Goal: Task Accomplishment & Management: Use online tool/utility

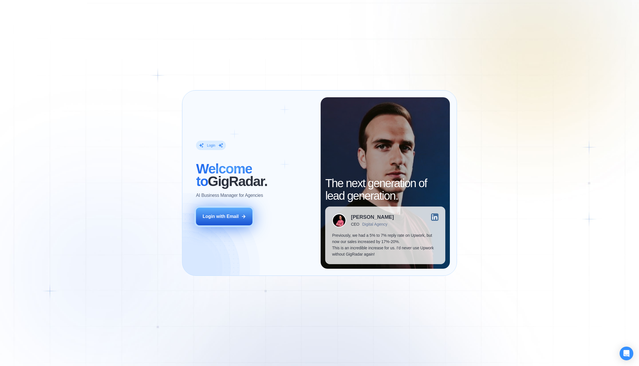
click at [234, 216] on div "Login with Email" at bounding box center [221, 217] width 36 height 6
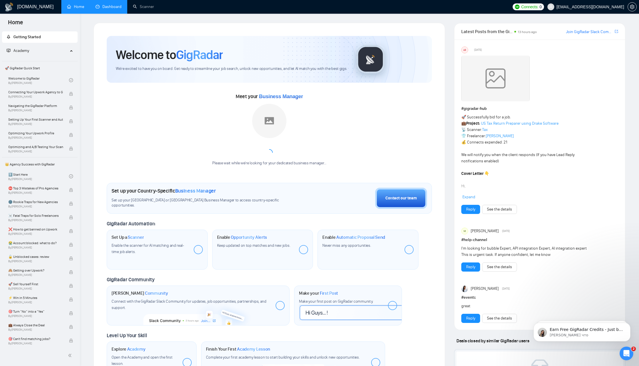
click at [116, 9] on link "Dashboard" at bounding box center [109, 6] width 26 height 5
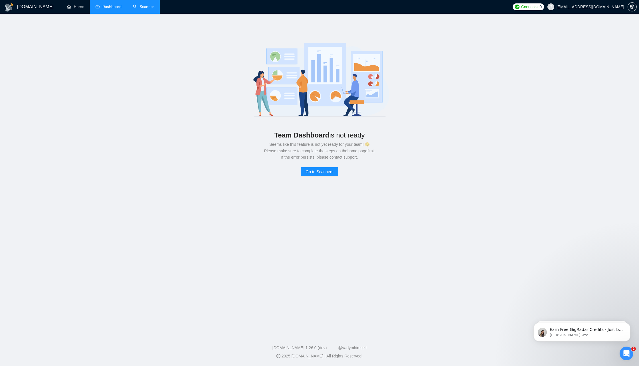
click at [142, 5] on link "Scanner" at bounding box center [143, 6] width 21 height 5
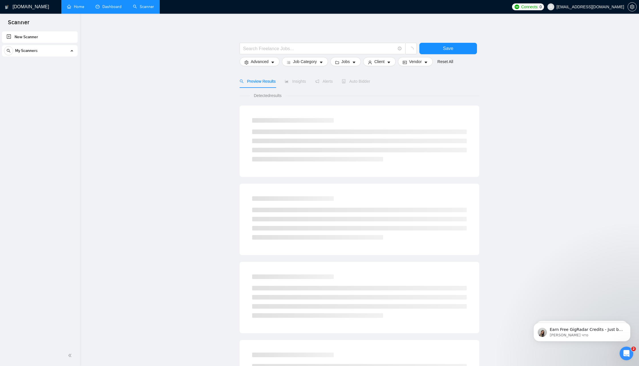
click at [74, 5] on link "Home" at bounding box center [75, 6] width 17 height 5
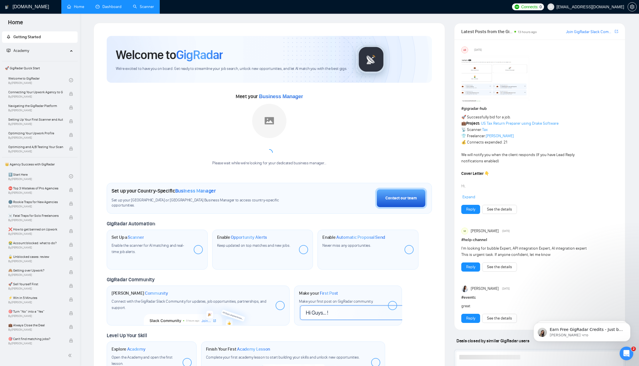
click at [70, 52] on div "Academy" at bounding box center [40, 50] width 76 height 11
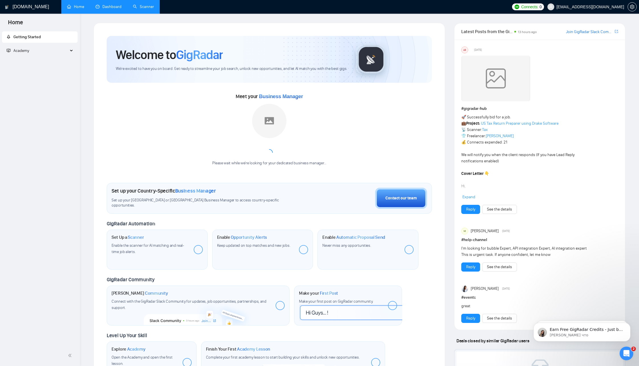
click at [70, 52] on div "Academy" at bounding box center [40, 50] width 76 height 11
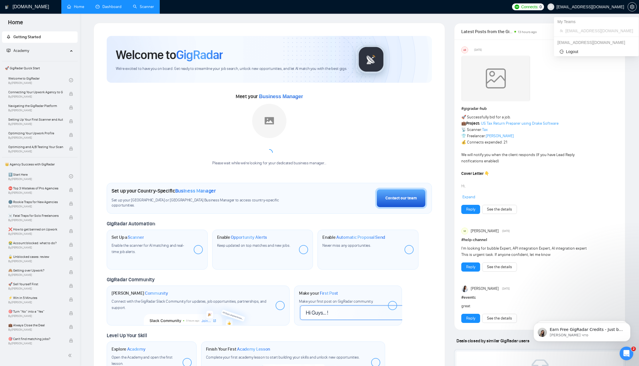
click at [618, 7] on span "daryamateychenko@gmail.com" at bounding box center [591, 7] width 68 height 0
click at [628, 7] on span "setting" at bounding box center [632, 7] width 9 height 5
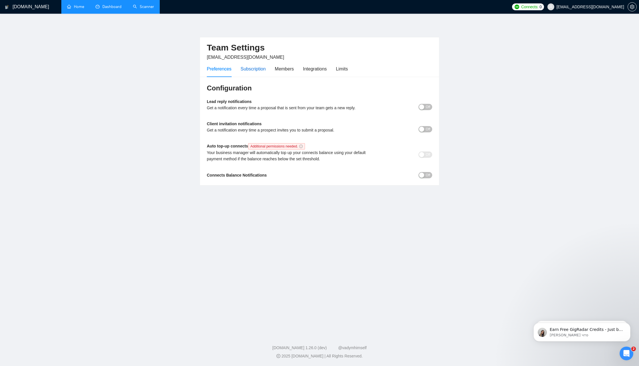
click at [261, 72] on div "Subscription" at bounding box center [253, 68] width 25 height 7
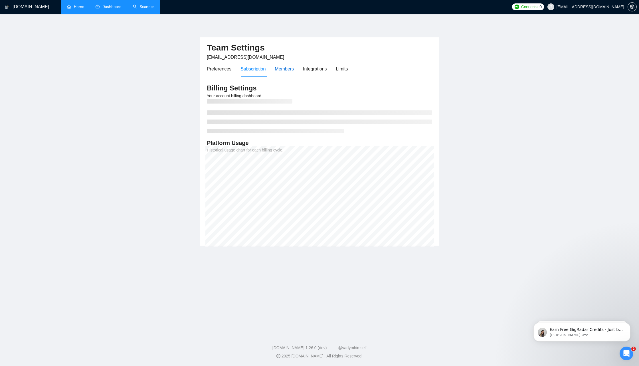
click at [283, 68] on div "Members" at bounding box center [284, 68] width 19 height 7
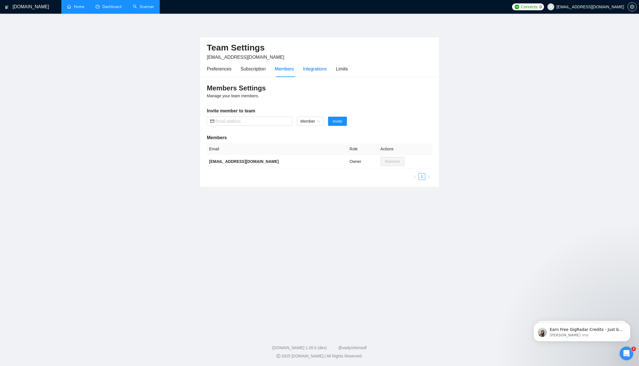
click at [313, 67] on div "Integrations" at bounding box center [315, 68] width 24 height 7
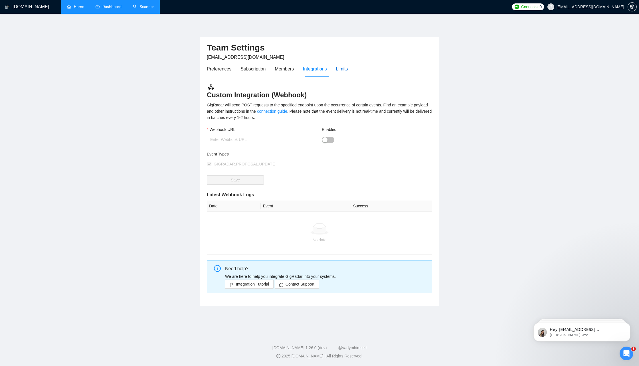
click at [339, 68] on div "Limits" at bounding box center [342, 68] width 12 height 7
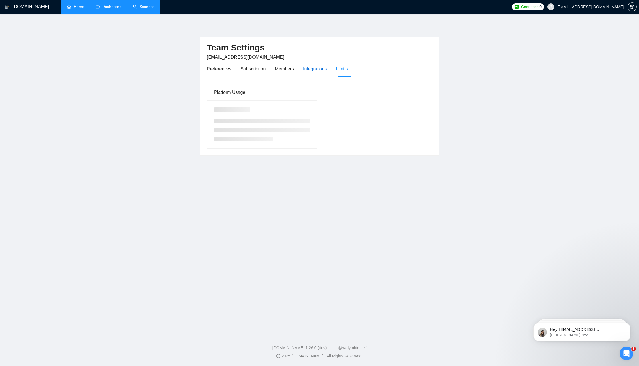
click at [325, 68] on div "Integrations" at bounding box center [315, 68] width 24 height 7
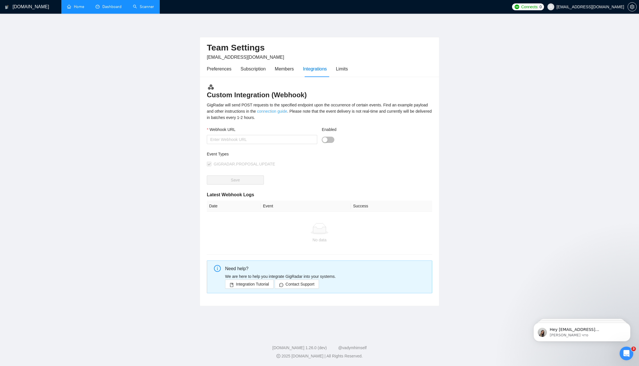
click at [287, 112] on link "connection guide" at bounding box center [272, 111] width 30 height 5
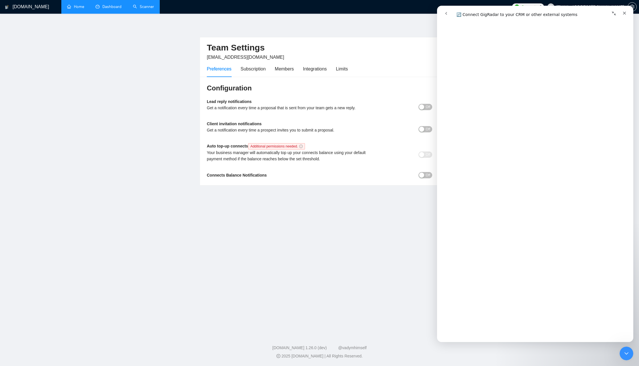
scroll to position [261, 0]
click at [625, 15] on icon "Закрыть" at bounding box center [625, 13] width 5 height 5
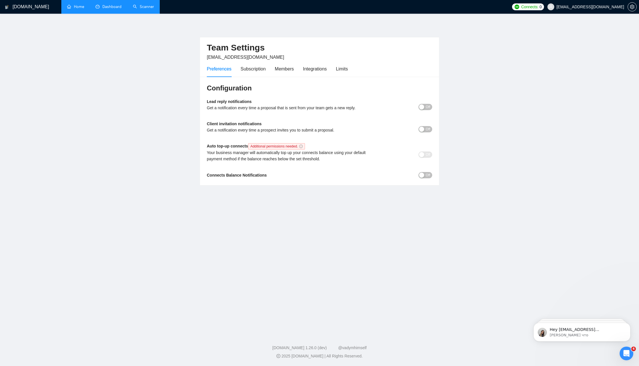
scroll to position [0, 0]
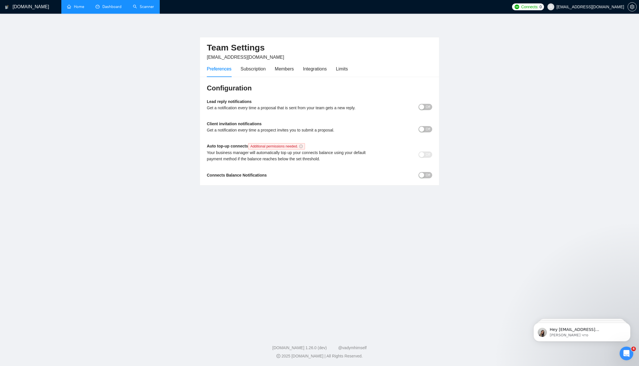
click at [29, 7] on h1 "GigRadar.io" at bounding box center [31, 7] width 37 height 14
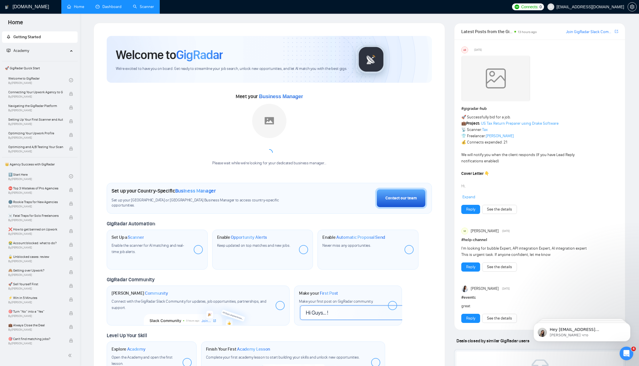
click at [149, 6] on link "Scanner" at bounding box center [143, 6] width 21 height 5
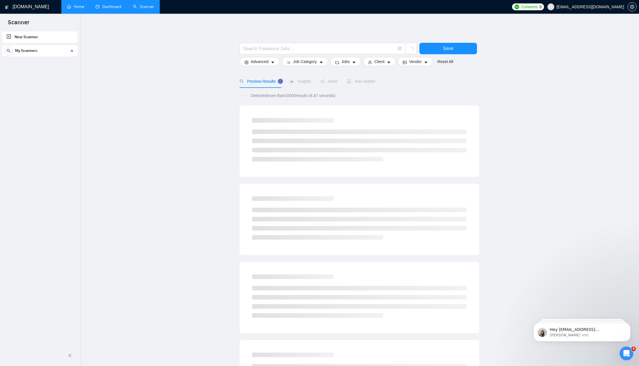
click at [62, 40] on link "New Scanner" at bounding box center [40, 36] width 67 height 11
click at [12, 37] on link "New Scanner" at bounding box center [40, 36] width 67 height 11
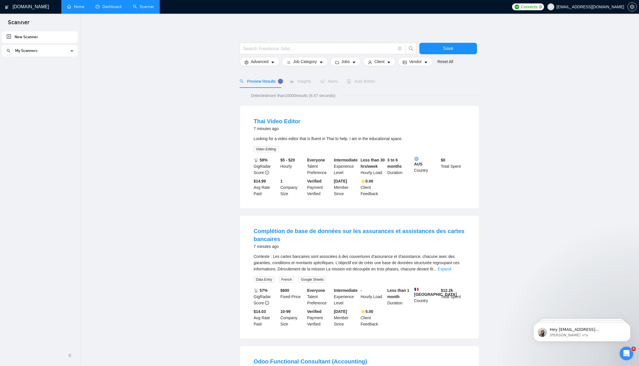
click at [33, 37] on link "New Scanner" at bounding box center [40, 36] width 67 height 11
click at [269, 50] on input "text" at bounding box center [319, 48] width 152 height 7
click at [263, 63] on span "Advanced" at bounding box center [260, 62] width 18 height 6
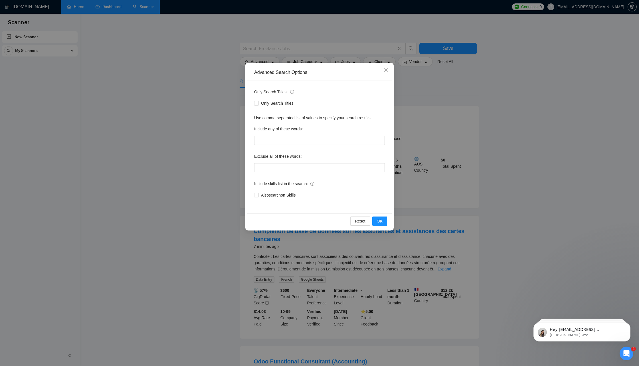
click at [295, 31] on div "Advanced Search Options Only Search Titles: Only Search Titles Use comma-separa…" at bounding box center [319, 183] width 639 height 366
